Goal: Task Accomplishment & Management: Complete application form

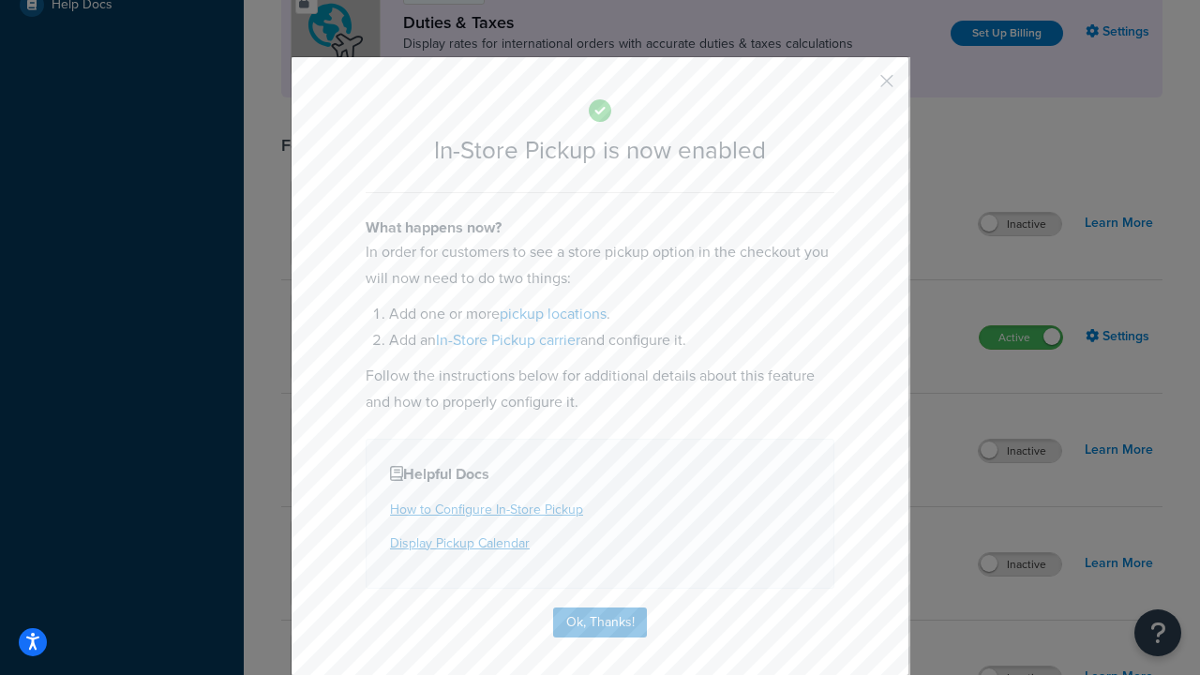
click at [859, 85] on button "button" at bounding box center [859, 87] width 5 height 5
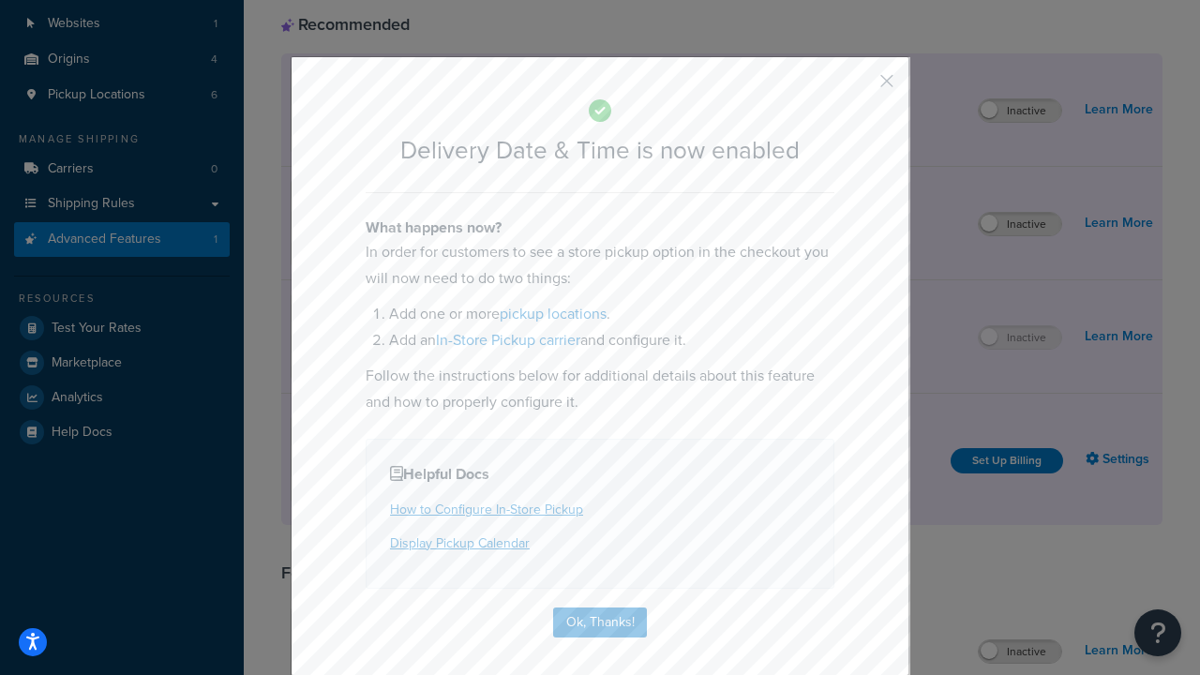
click at [859, 85] on button "button" at bounding box center [859, 87] width 5 height 5
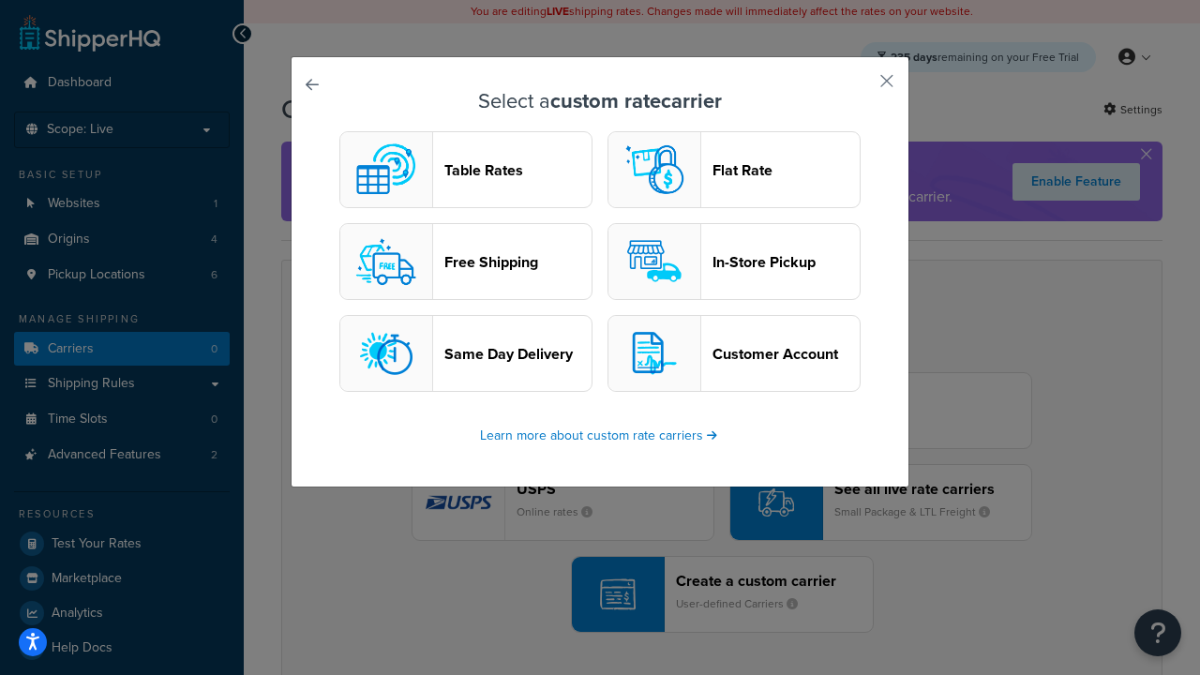
click at [734, 262] on header "In-Store Pickup" at bounding box center [785, 262] width 147 height 18
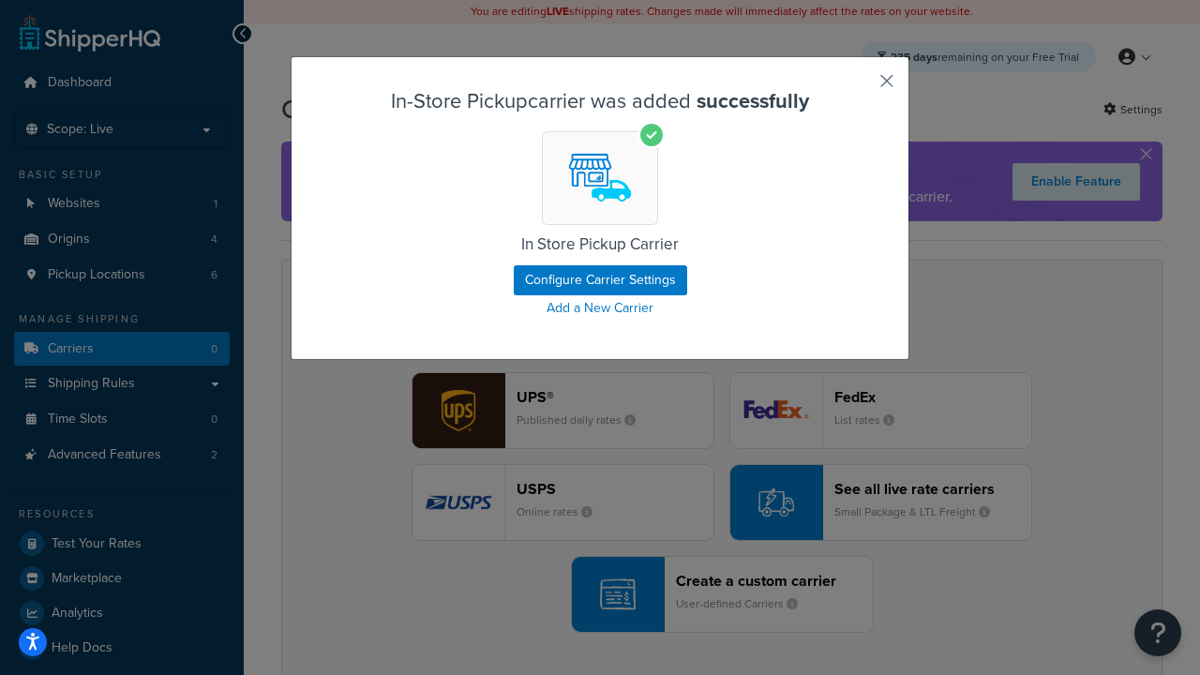
click at [859, 87] on button "button" at bounding box center [859, 87] width 5 height 5
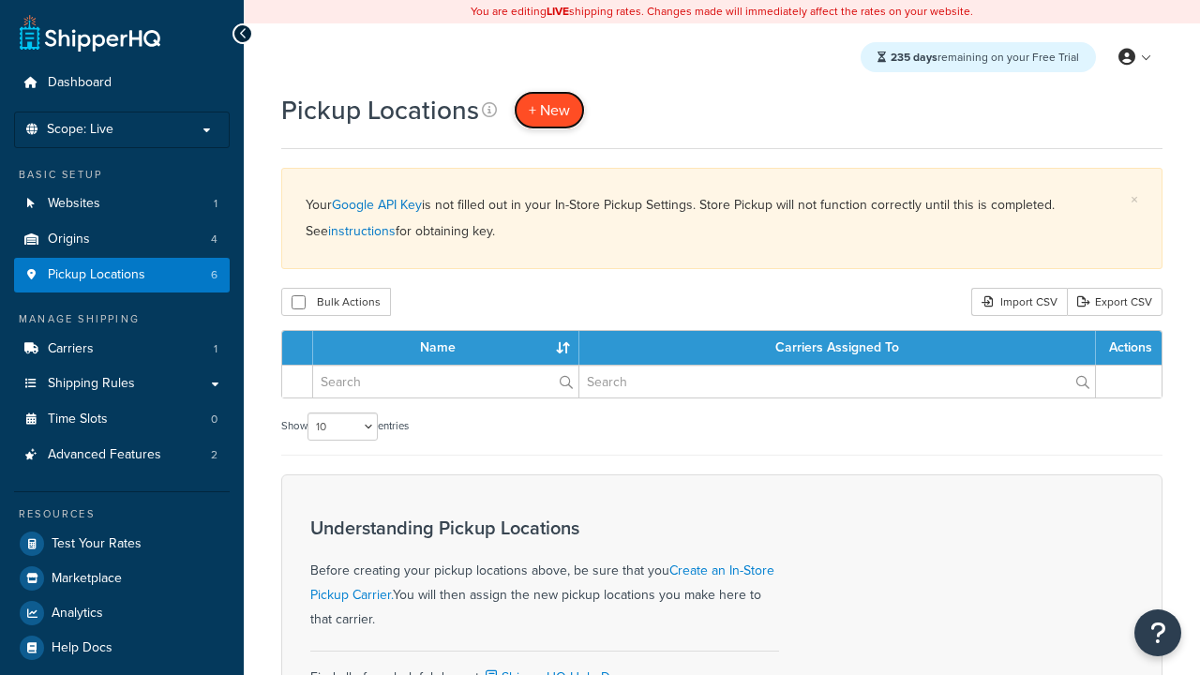
click at [549, 110] on span "+ New" at bounding box center [549, 110] width 41 height 22
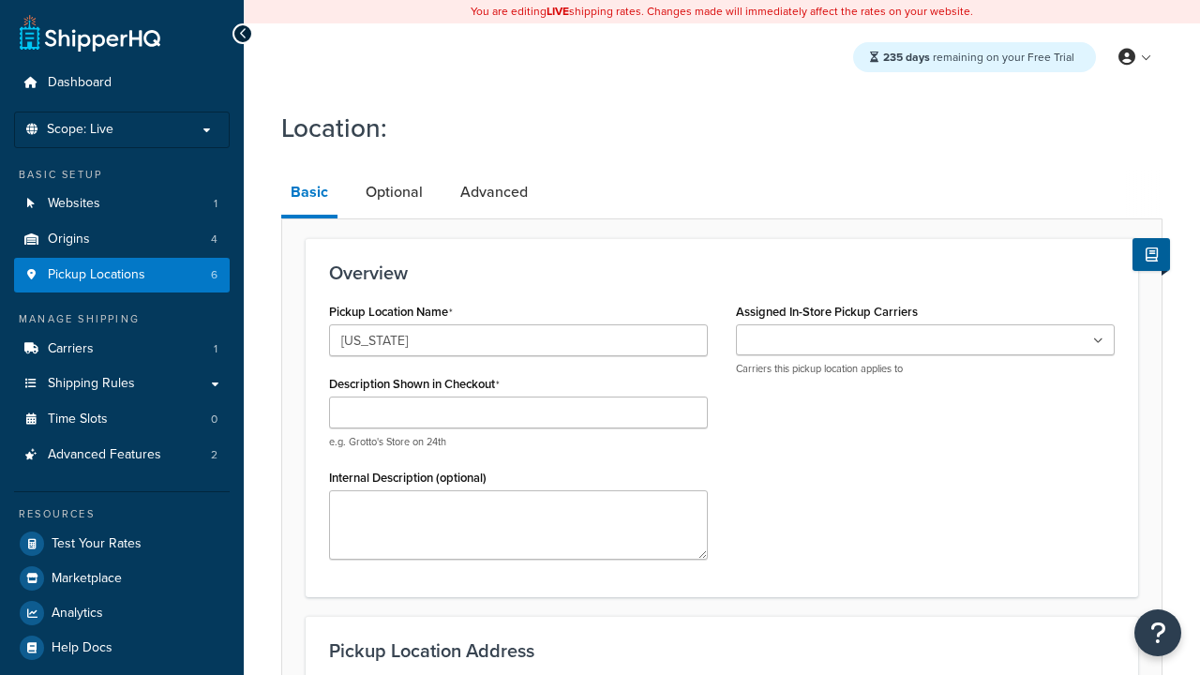
type input "California"
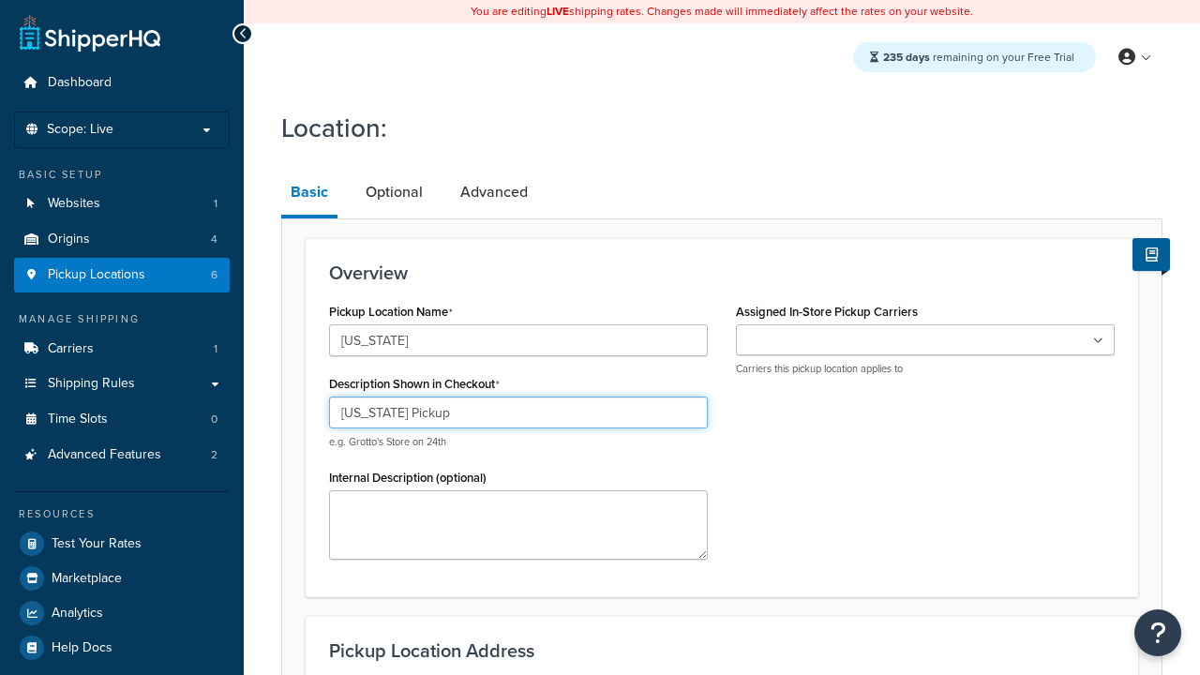
type input "California Pickup"
click at [925, 340] on ul at bounding box center [925, 339] width 379 height 31
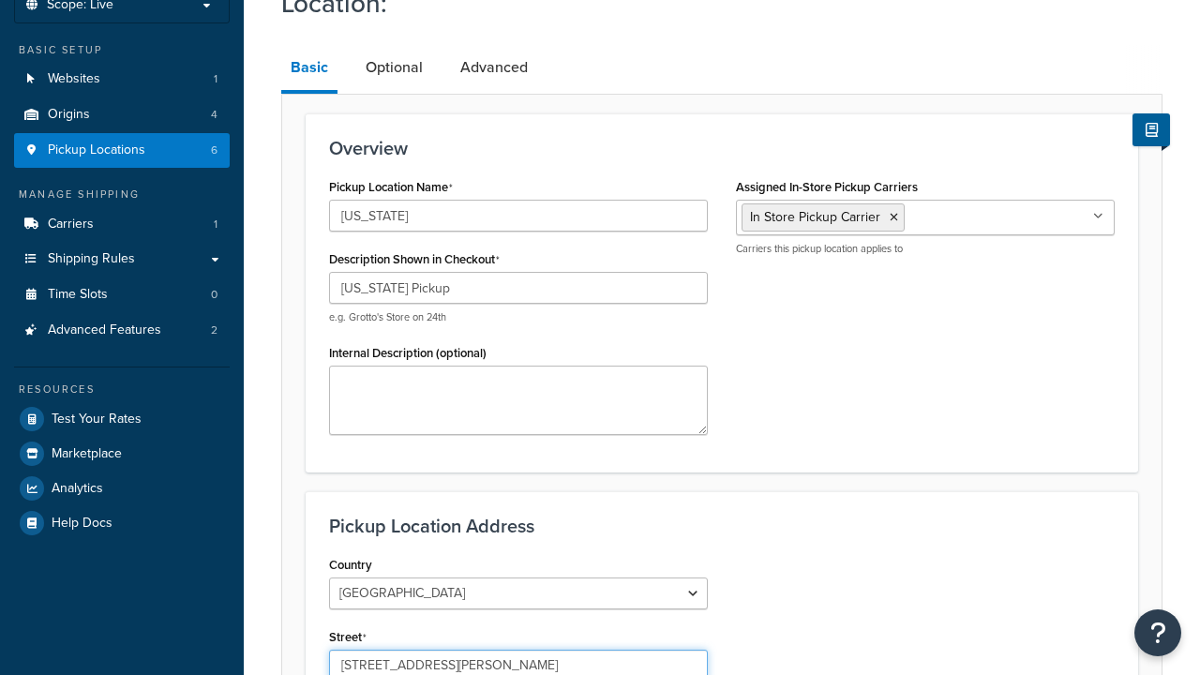
type input "3385 Michelson Drive"
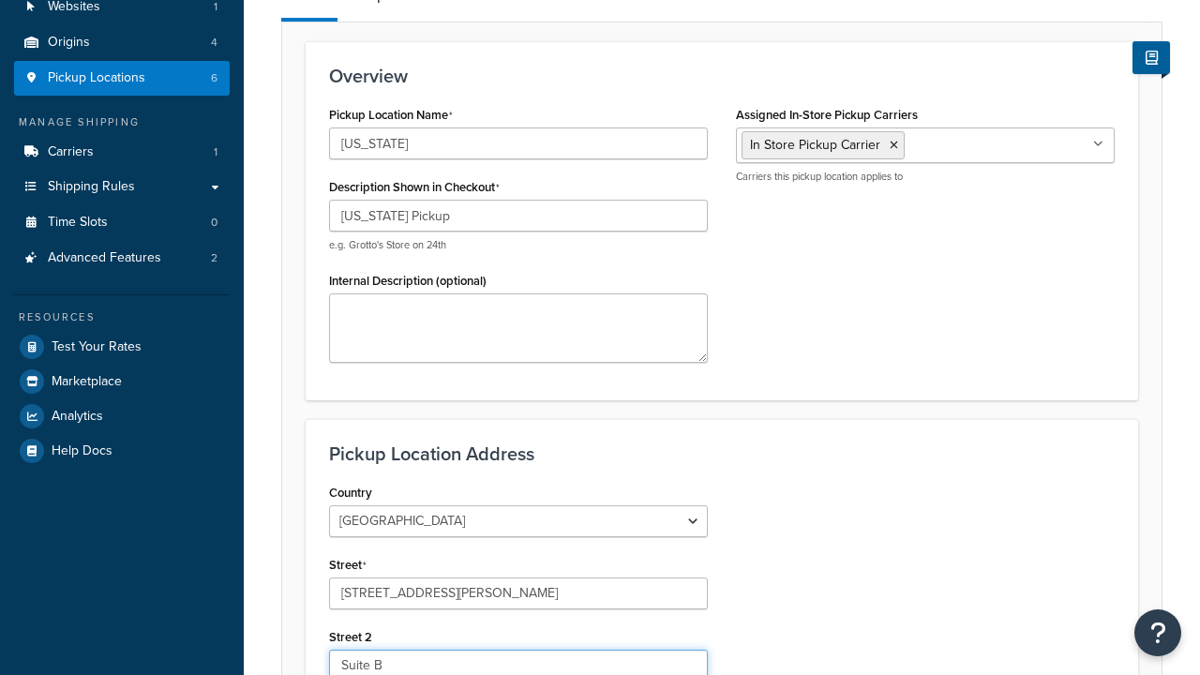
type input "Suite B"
type input "Irvine"
select select "5"
type input "Irvine"
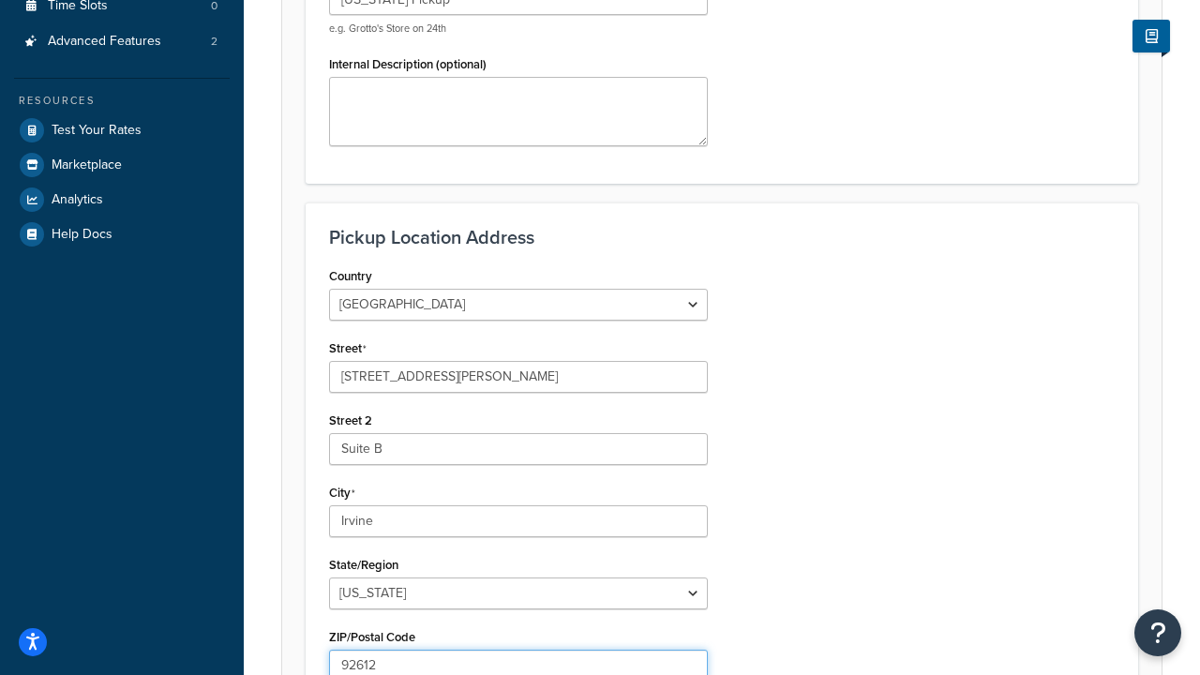
type input "92612"
